Goal: Information Seeking & Learning: Learn about a topic

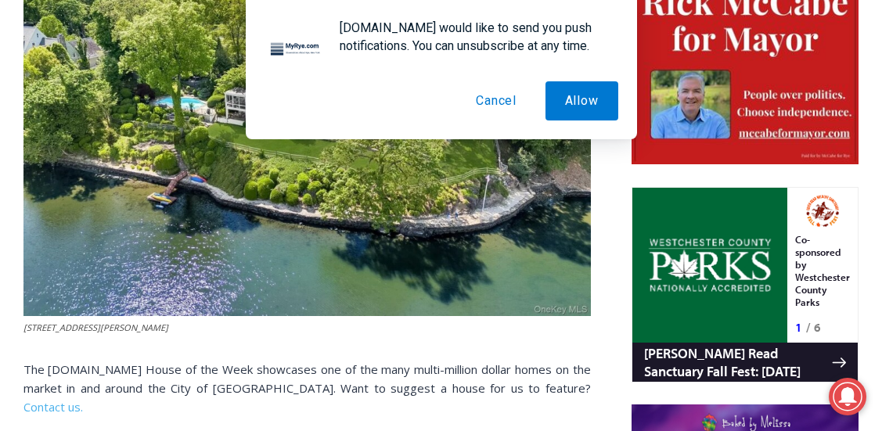
scroll to position [819, 0]
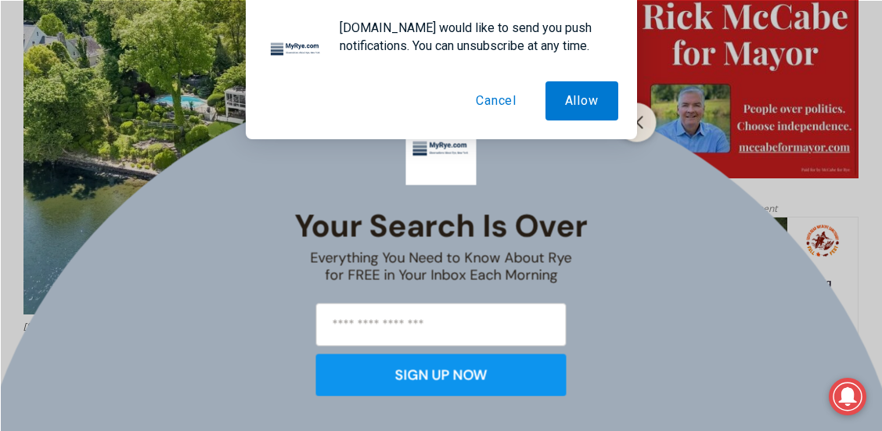
click at [477, 105] on button "Cancel" at bounding box center [496, 100] width 80 height 39
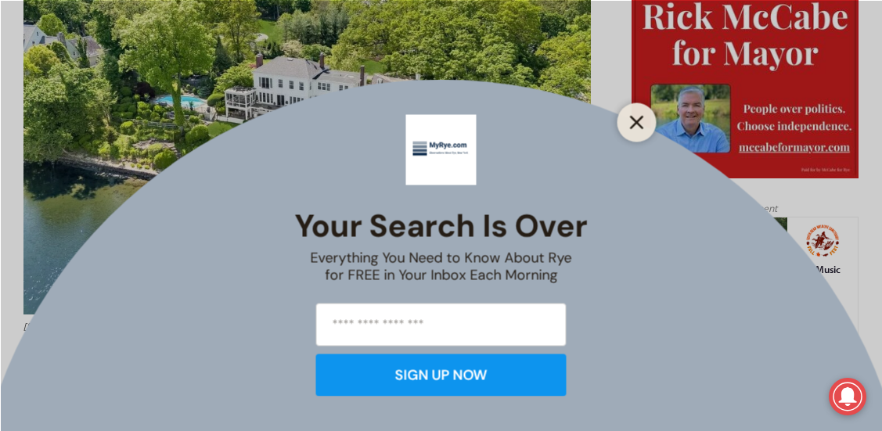
click at [640, 123] on icon "Close" at bounding box center [637, 122] width 14 height 14
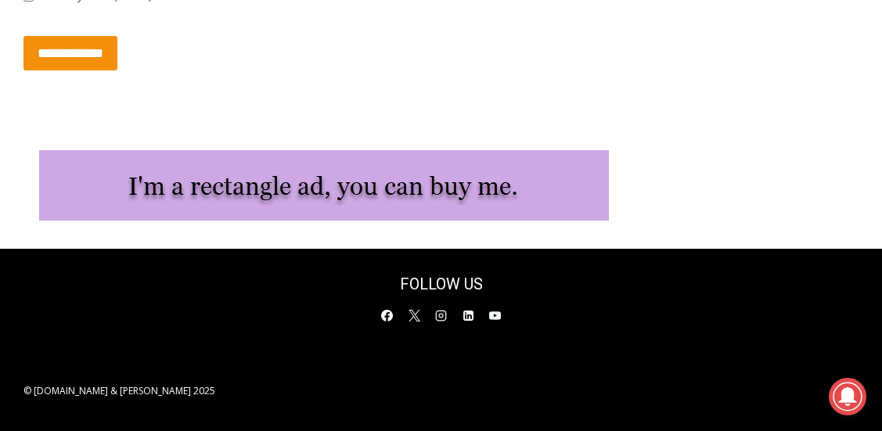
scroll to position [7999, 0]
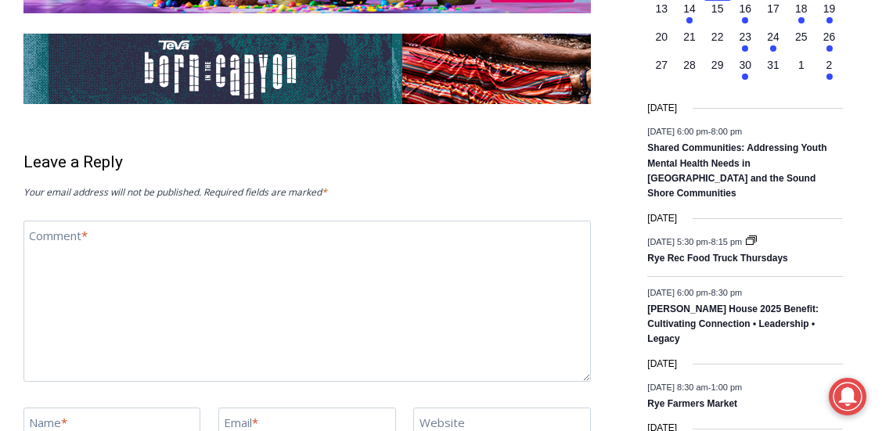
scroll to position [2112, 0]
